Goal: Check status: Check status

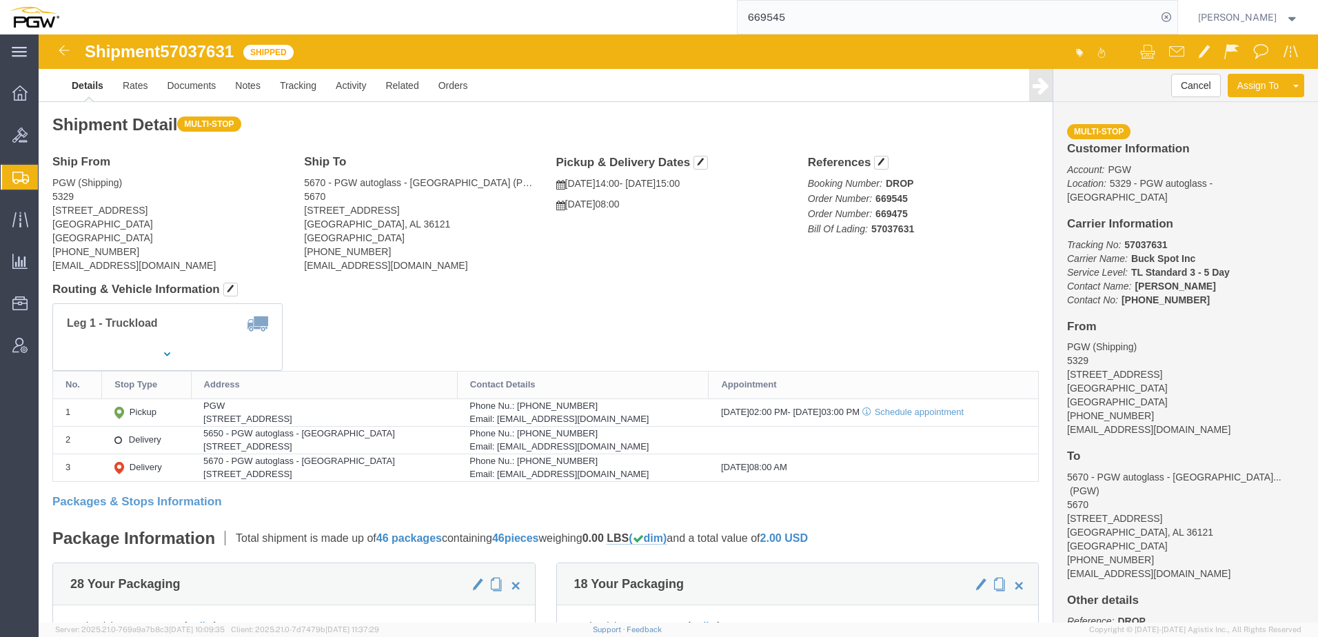
click div "Shipment Detail Multi-stop Ship From PGW (Shipping) [STREET_ADDRESS] [PHONE_NUM…"
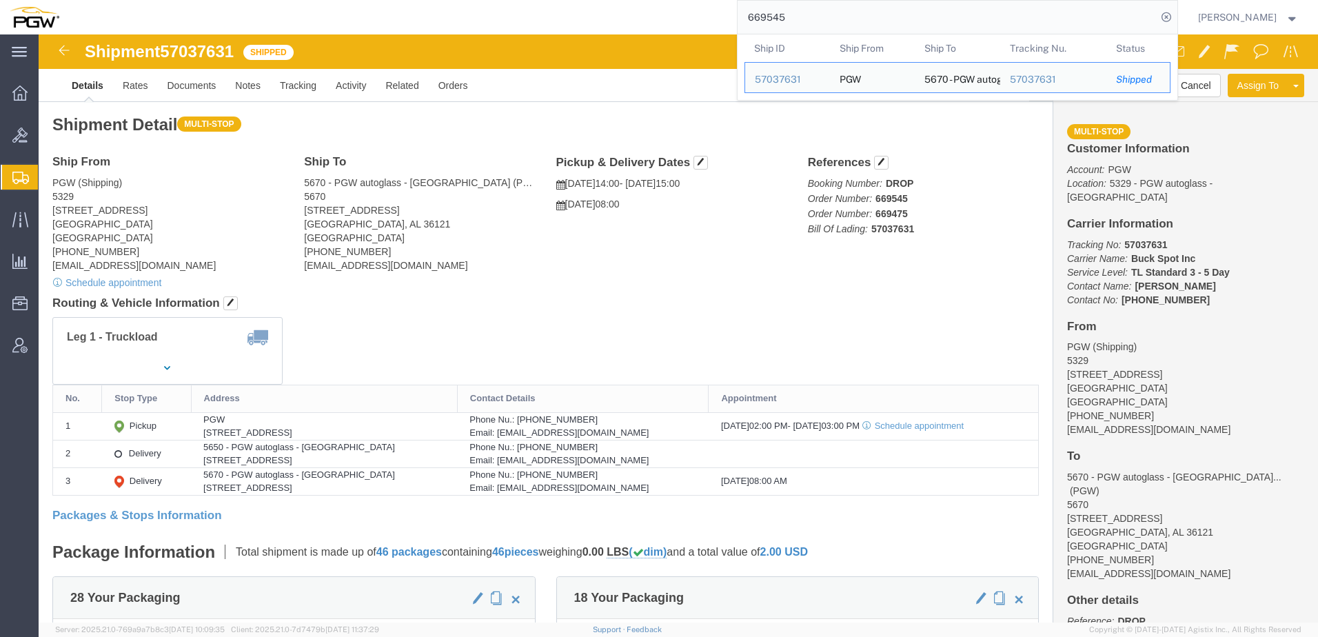
drag, startPoint x: 828, startPoint y: 10, endPoint x: 267, endPoint y: 13, distance: 561.7
click at [249, 12] on div "669545 Ship ID Ship From Ship To Tracking Nu. Status Ship ID 57037631 Ship From…" at bounding box center [623, 17] width 1109 height 34
paste input "57100588"
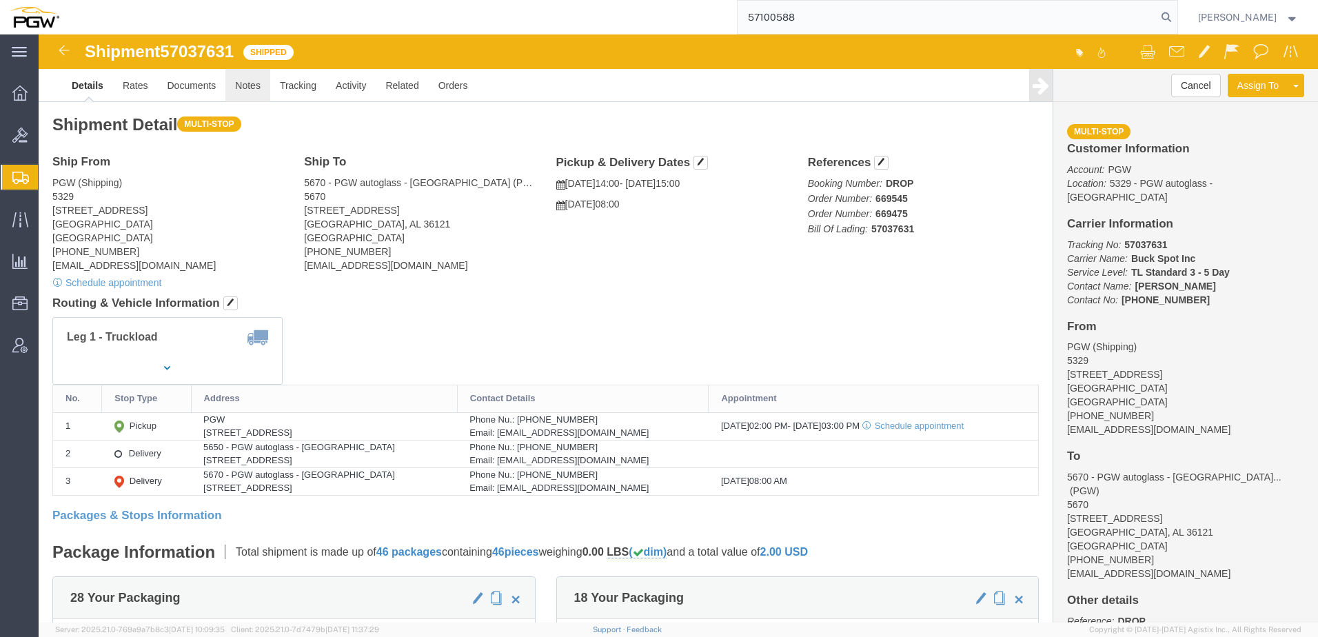
type input "57100588"
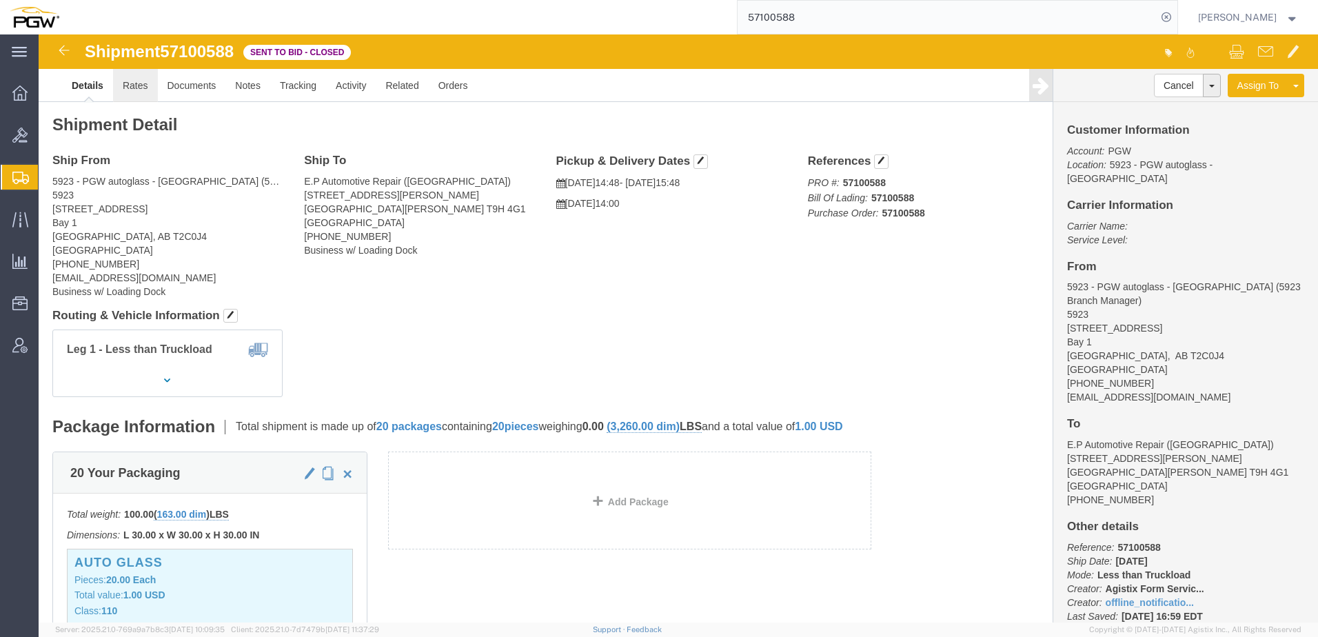
click link "Rates"
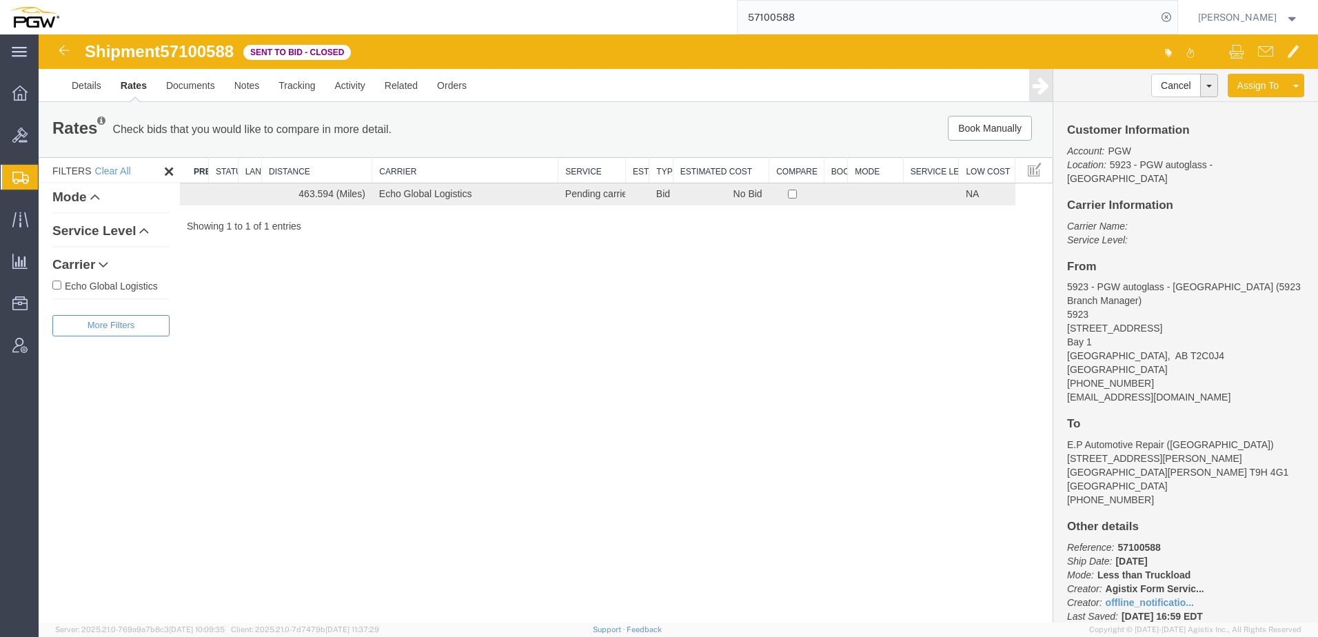
drag, startPoint x: 596, startPoint y: 335, endPoint x: 578, endPoint y: 329, distance: 19.6
click at [596, 335] on div "Shipment 57100588 1 of 1 Sent to Bid - Closed Details Rates Documents Notes Tra…" at bounding box center [678, 328] width 1279 height 588
click at [0, 0] on span "Shipment Manager" at bounding box center [0, 0] width 0 height 0
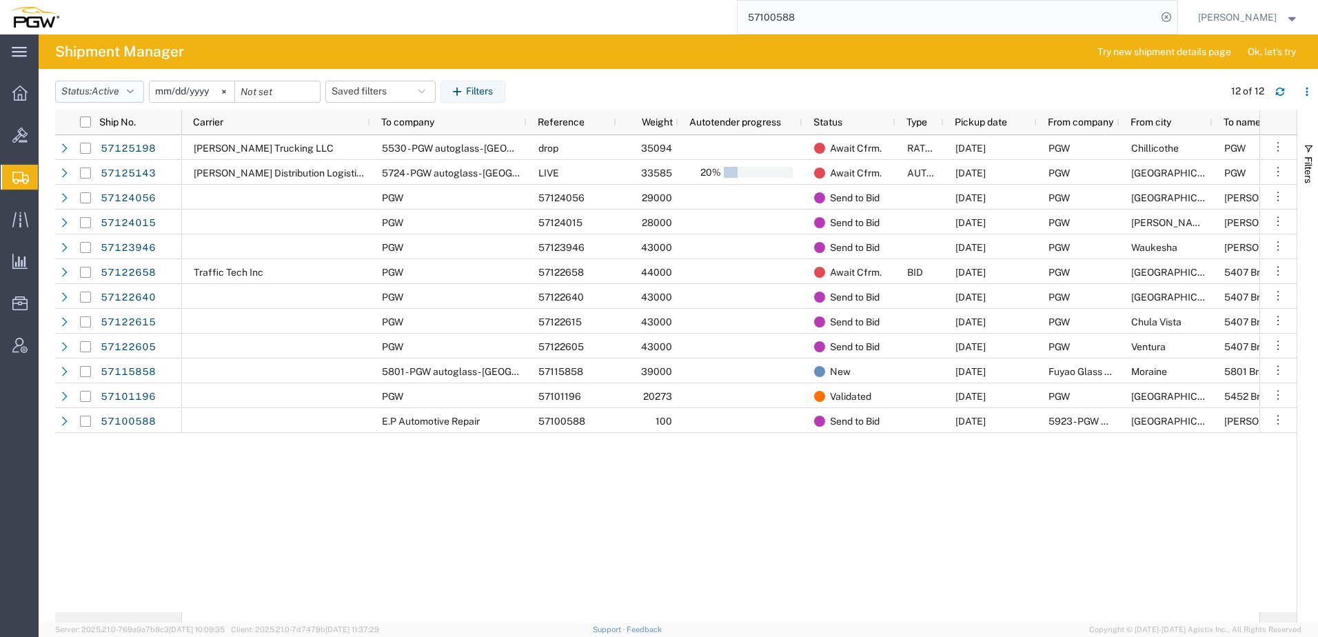
click at [102, 101] on button "Status: Active" at bounding box center [99, 92] width 89 height 22
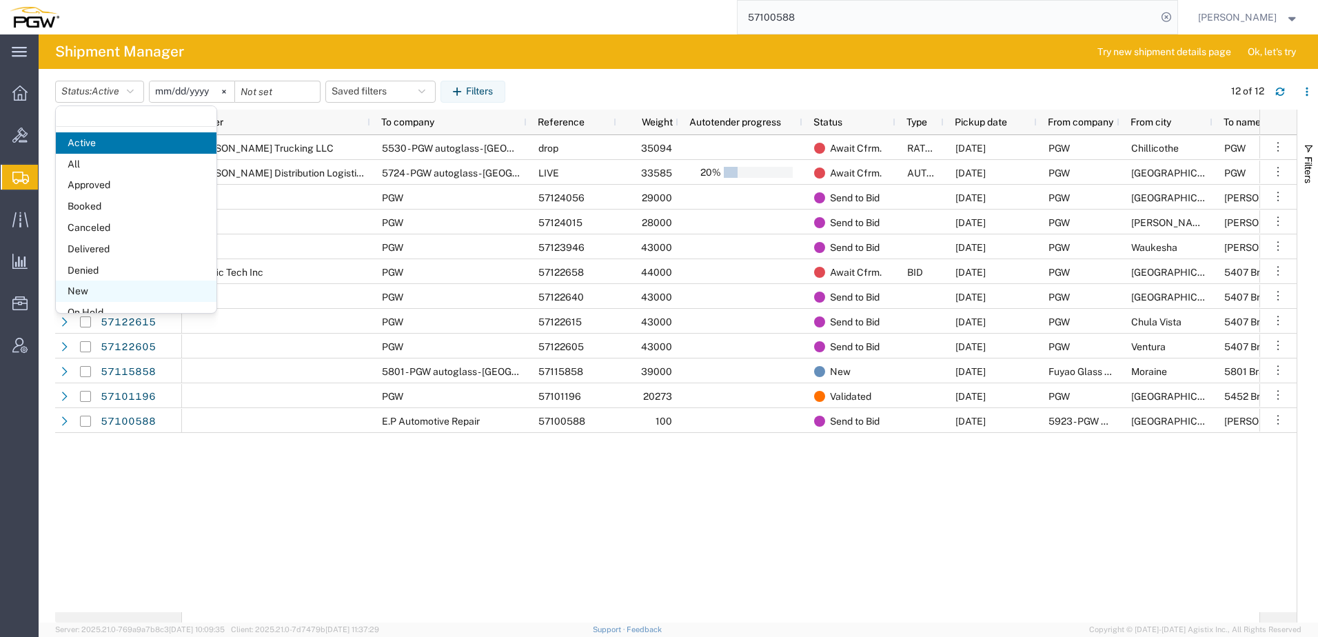
click at [106, 285] on span "New" at bounding box center [136, 291] width 161 height 21
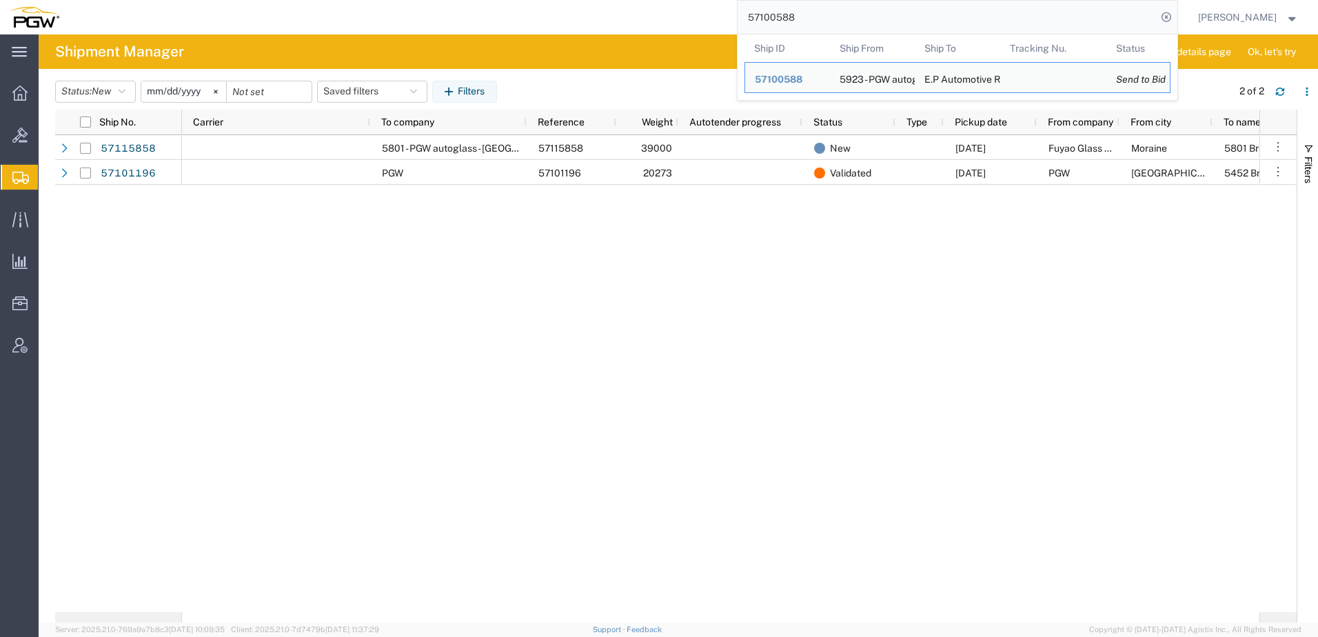
click at [848, 12] on input "57100588" at bounding box center [946, 17] width 419 height 33
click at [0, 0] on span "Location Appointment" at bounding box center [0, 0] width 0 height 0
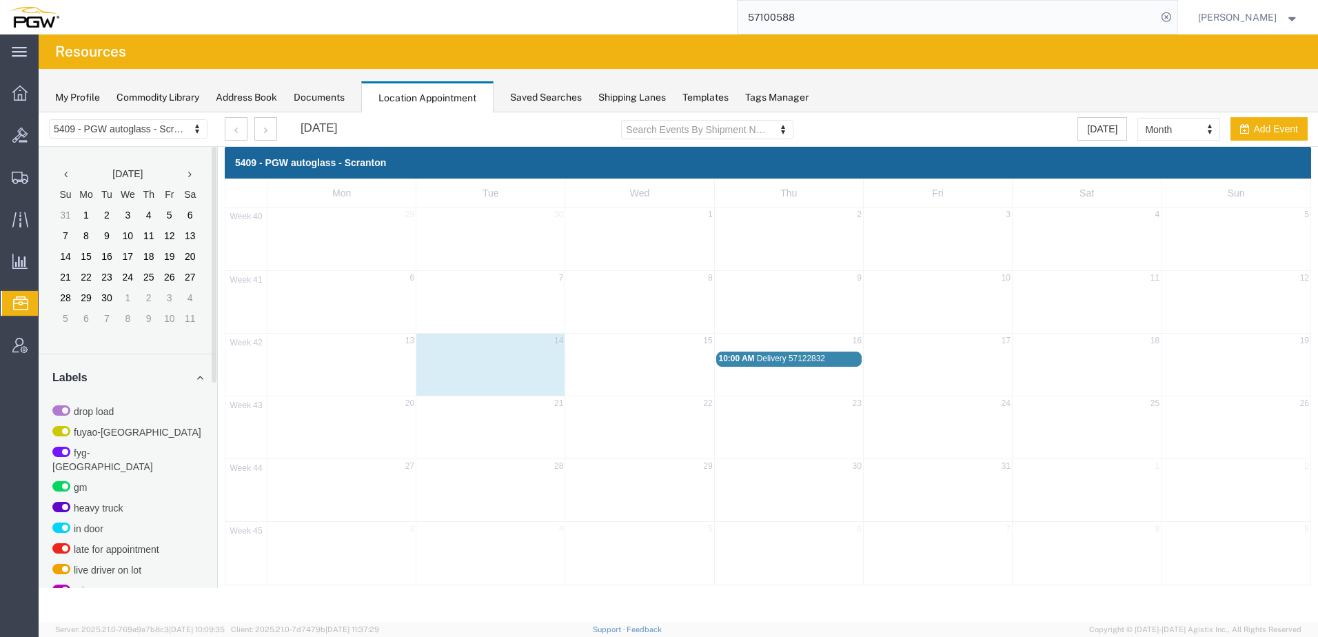
click at [88, 116] on div "5409 - PGW autoglass - Scranton 5329 - PGW autoglass - [GEOGRAPHIC_DATA] 5405 -…" at bounding box center [128, 129] width 179 height 34
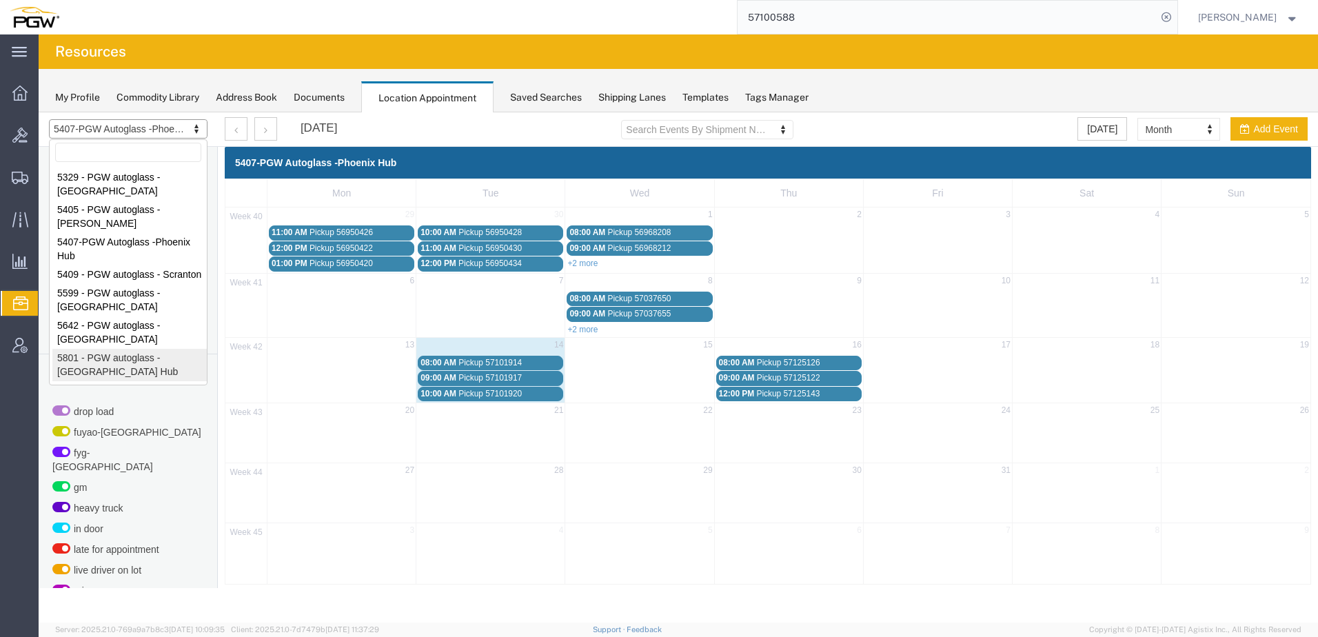
select select "62891"
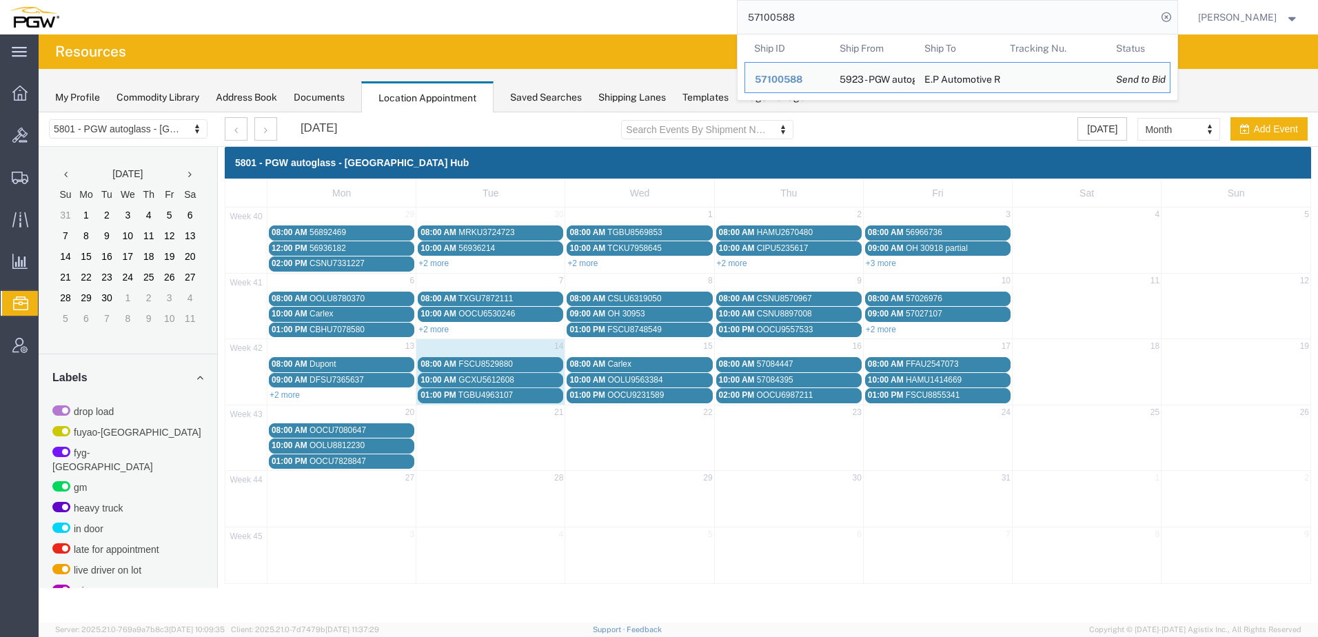
drag, startPoint x: 872, startPoint y: 24, endPoint x: 376, endPoint y: 22, distance: 496.2
click at [380, 22] on div "57100588 Ship ID Ship From Ship To Tracking Nu. Status Ship ID 57100588 Ship Fr…" at bounding box center [623, 17] width 1109 height 34
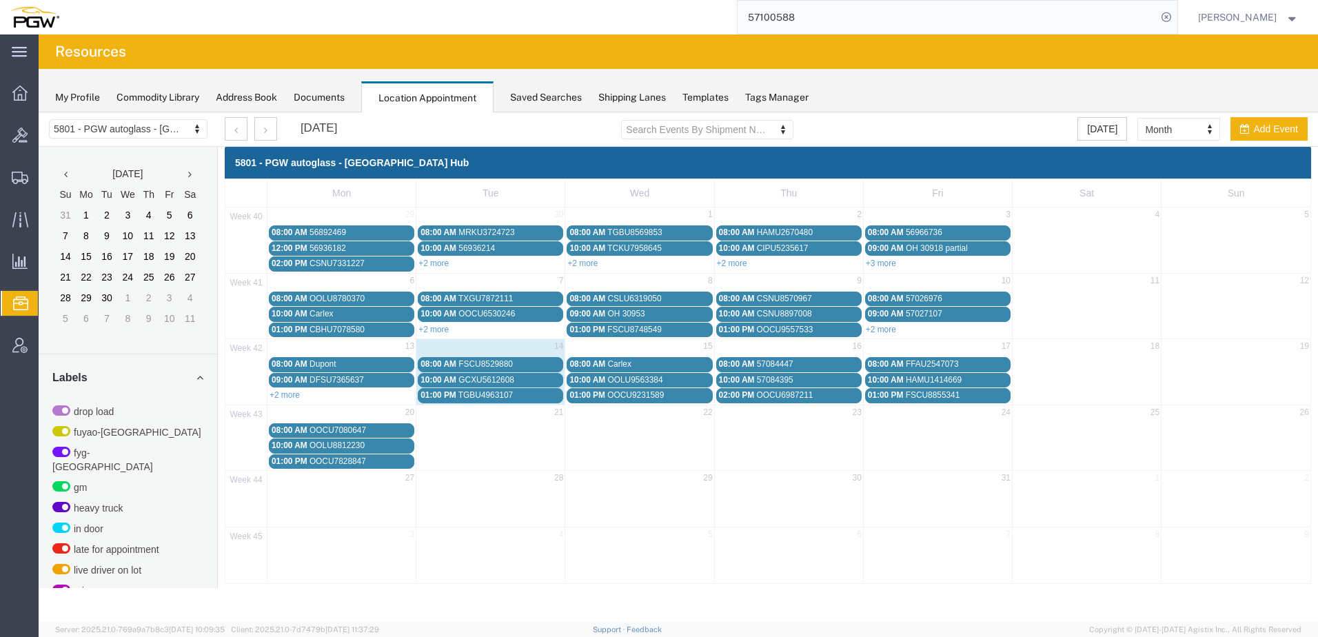
paste input "5240409"
type input "55240409"
